Goal: Connect with others: Connect with other users

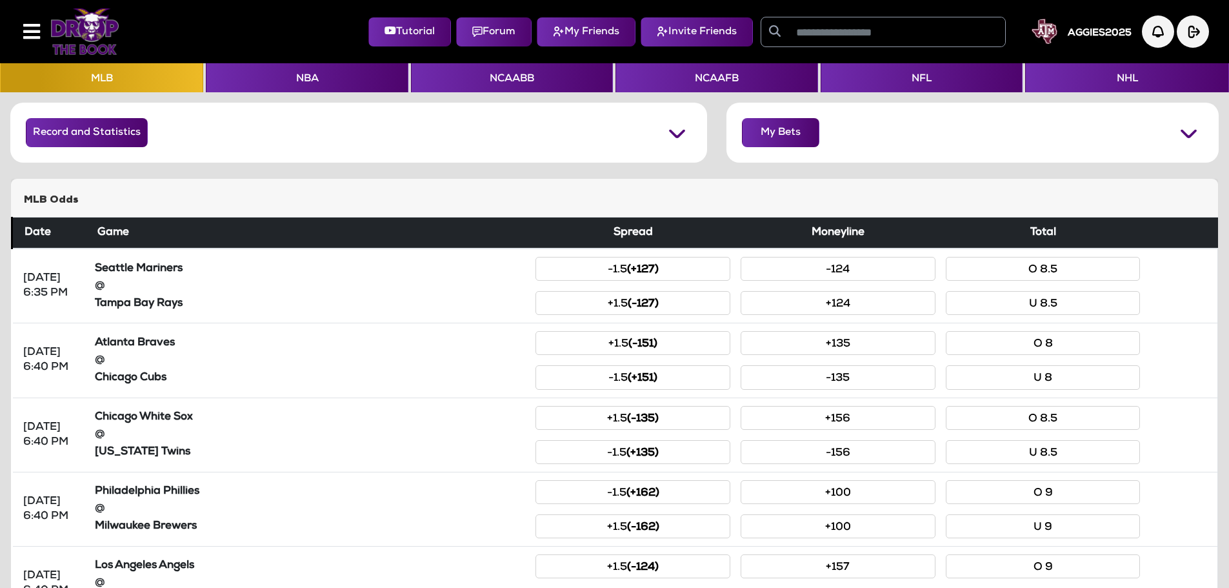
click at [925, 44] on input "text" at bounding box center [896, 31] width 217 height 29
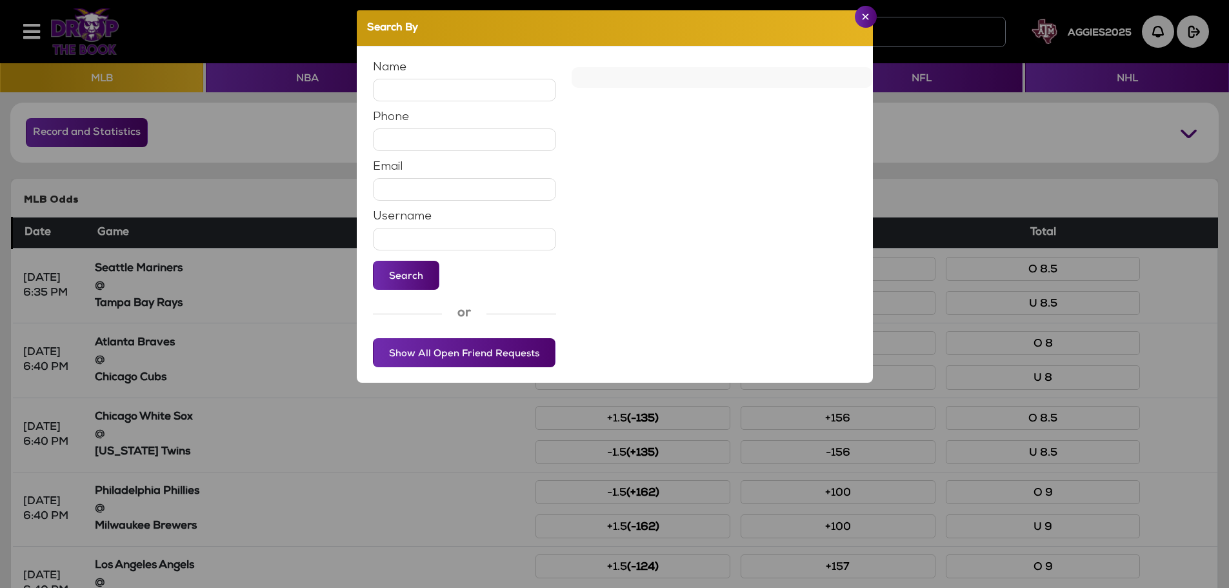
click at [396, 223] on label "Username" at bounding box center [402, 217] width 59 height 12
click at [399, 233] on input "text" at bounding box center [465, 239] width 184 height 23
type input "****"
click at [400, 270] on button "Search" at bounding box center [406, 275] width 66 height 29
click at [859, 12] on button "Close" at bounding box center [866, 17] width 22 height 22
